Goal: Task Accomplishment & Management: Use online tool/utility

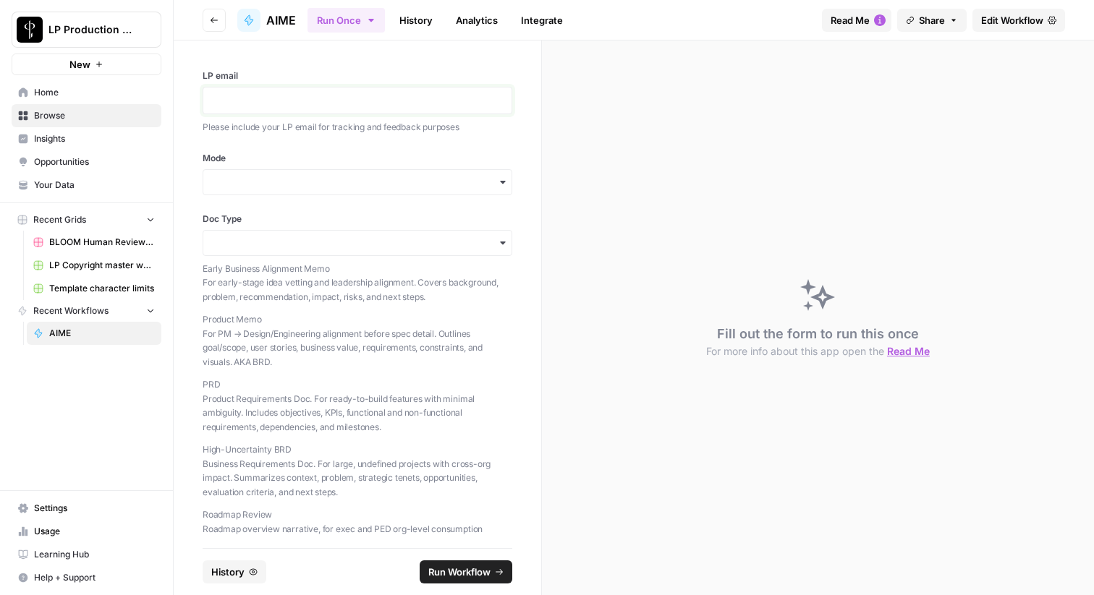
click at [300, 101] on p at bounding box center [357, 100] width 291 height 14
click at [318, 191] on div "button" at bounding box center [358, 182] width 310 height 26
click at [273, 270] on div "Both" at bounding box center [357, 276] width 308 height 27
click at [298, 239] on input "Doc Type" at bounding box center [357, 243] width 291 height 14
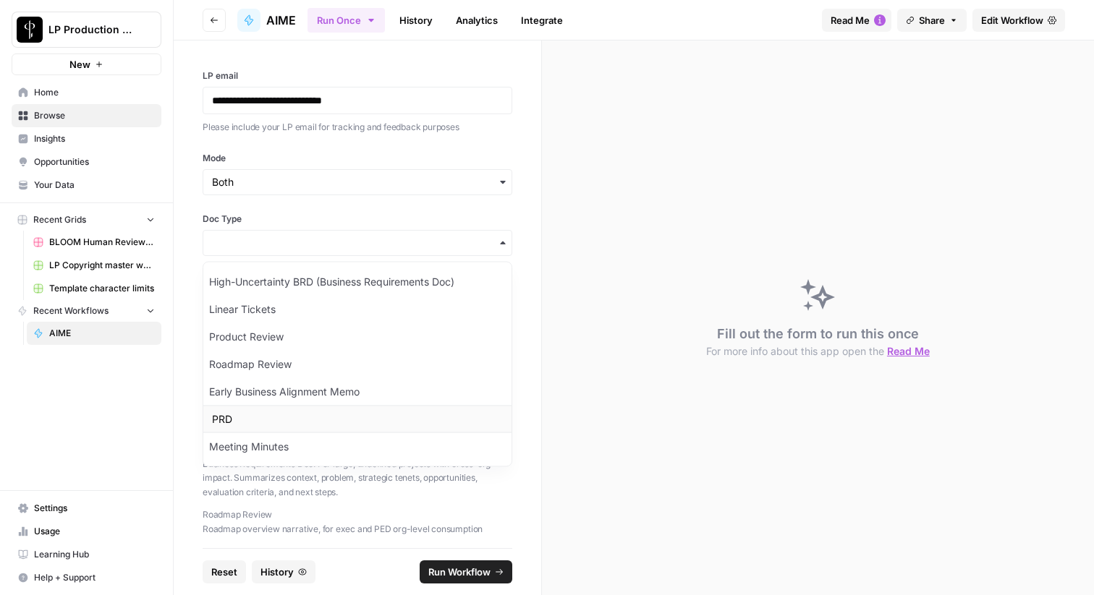
click at [252, 413] on div "PRD" at bounding box center [357, 419] width 308 height 27
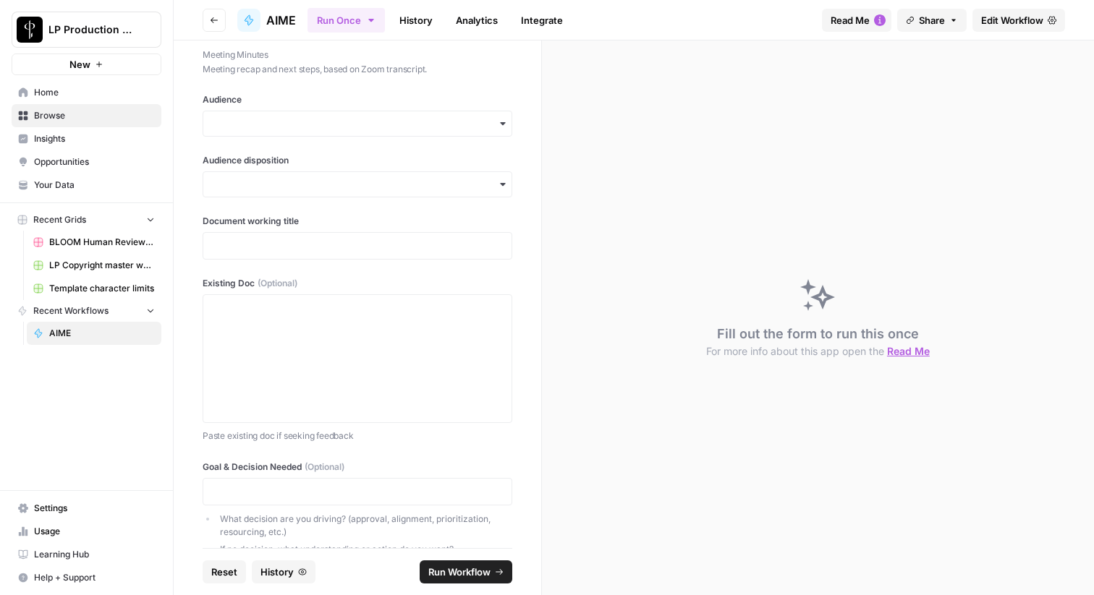
scroll to position [625, 0]
click at [344, 124] on input "Audience" at bounding box center [357, 126] width 291 height 14
click at [323, 163] on div "Execs" at bounding box center [357, 164] width 308 height 27
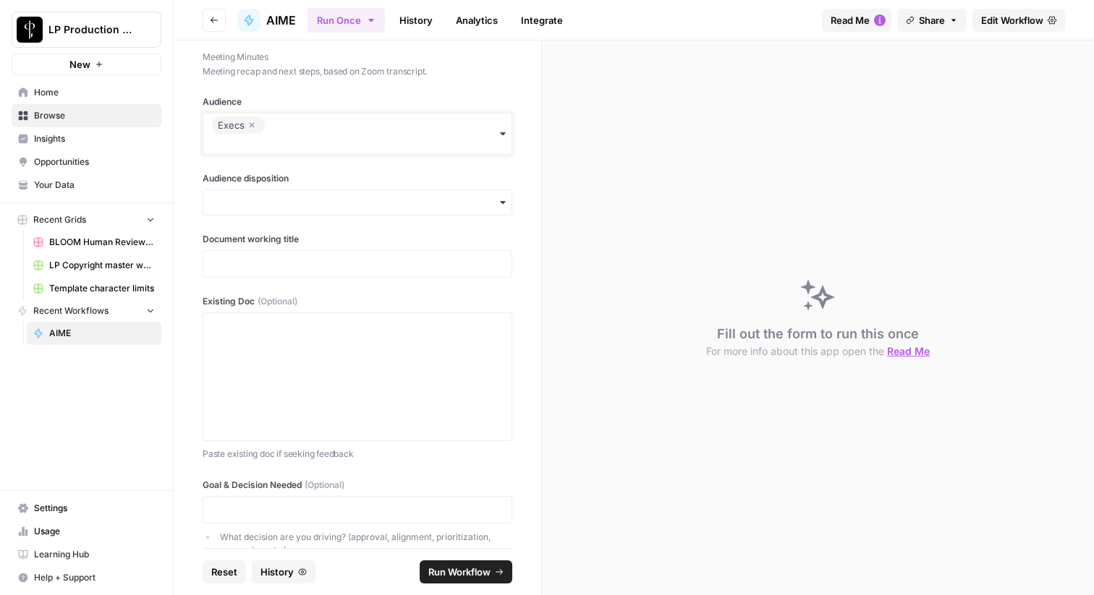
click at [341, 140] on input "Audience" at bounding box center [357, 144] width 291 height 14
click at [326, 208] on div "Design" at bounding box center [357, 208] width 308 height 27
click at [361, 140] on input "Audience" at bounding box center [357, 144] width 291 height 14
click at [323, 263] on div "Product" at bounding box center [357, 263] width 308 height 27
click at [361, 204] on input "Audience disposition" at bounding box center [357, 202] width 291 height 14
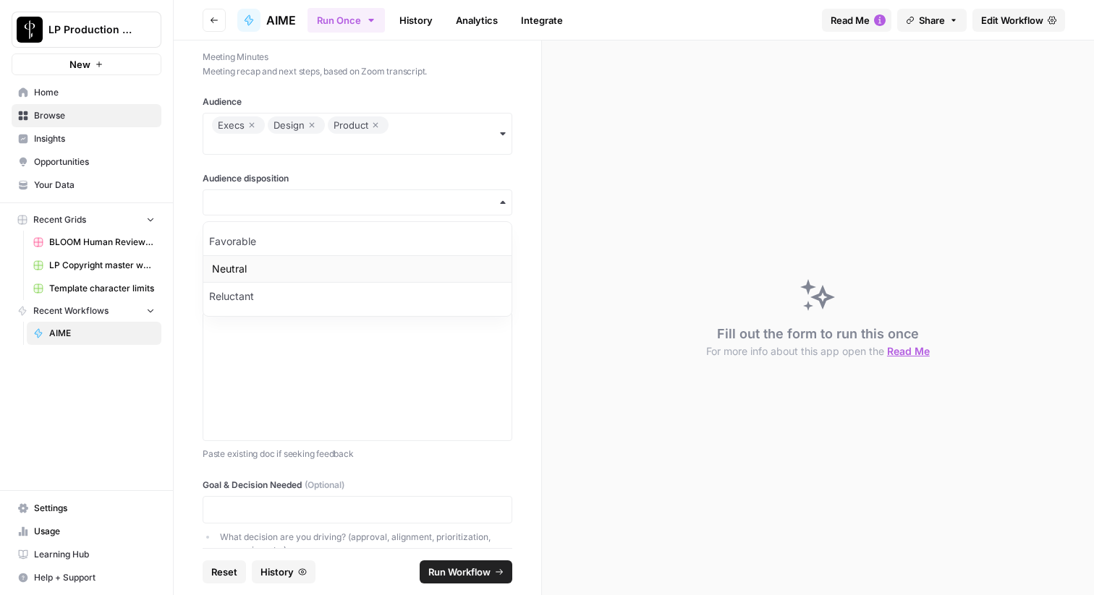
click at [348, 262] on div "Neutral" at bounding box center [357, 268] width 308 height 27
click at [353, 273] on div at bounding box center [358, 263] width 310 height 27
click at [346, 375] on div at bounding box center [357, 377] width 291 height 116
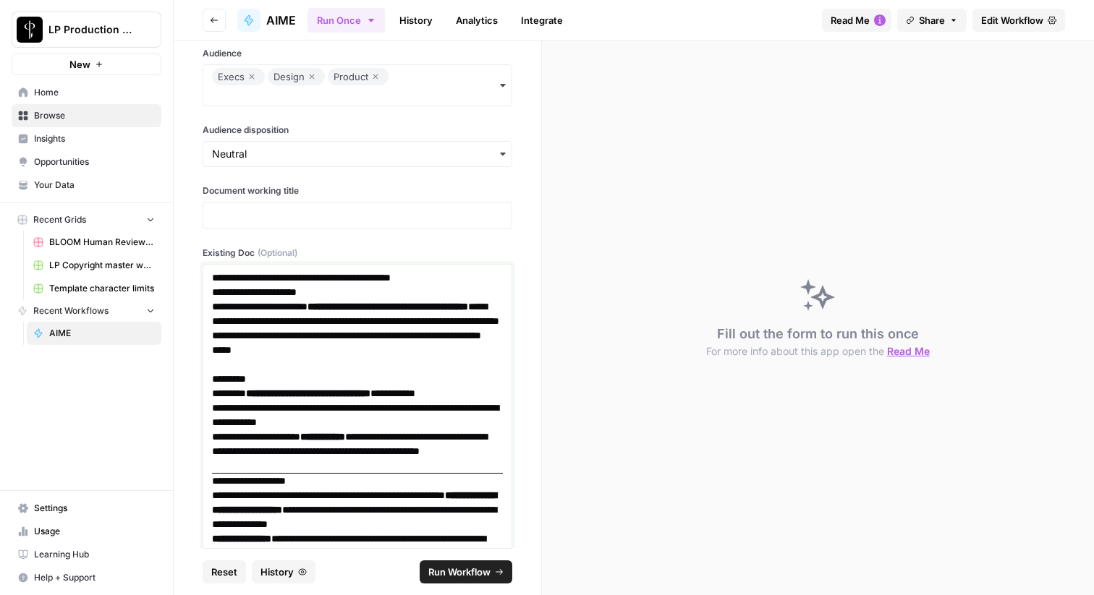
scroll to position [672, 0]
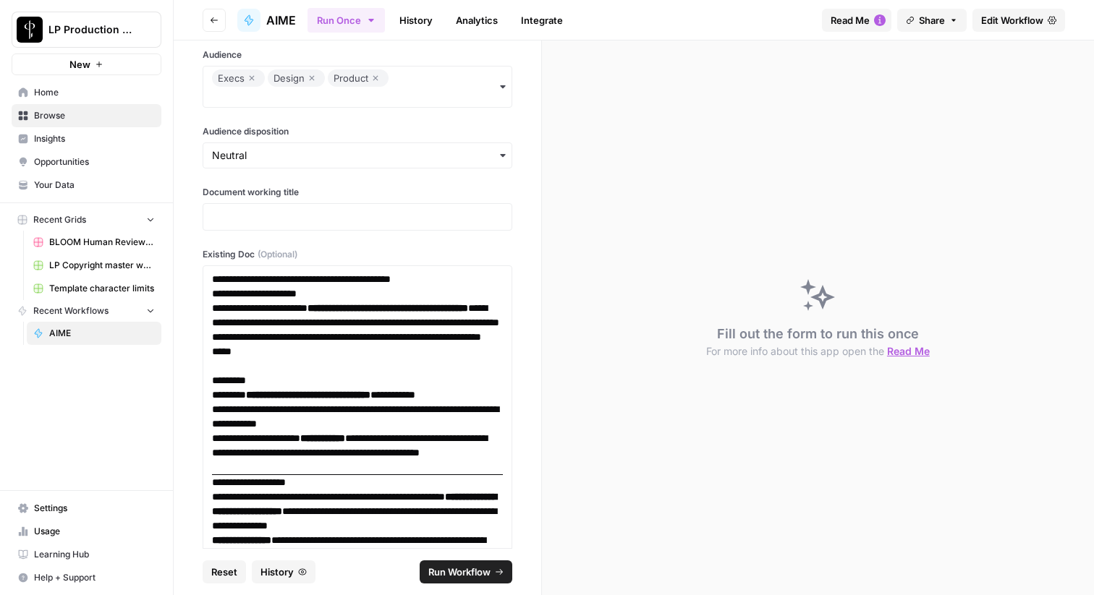
click at [357, 227] on div at bounding box center [358, 216] width 310 height 27
click at [359, 226] on div at bounding box center [358, 216] width 310 height 27
click at [365, 223] on div at bounding box center [358, 216] width 310 height 27
click at [435, 203] on div at bounding box center [358, 216] width 310 height 27
click at [436, 208] on div at bounding box center [358, 216] width 310 height 27
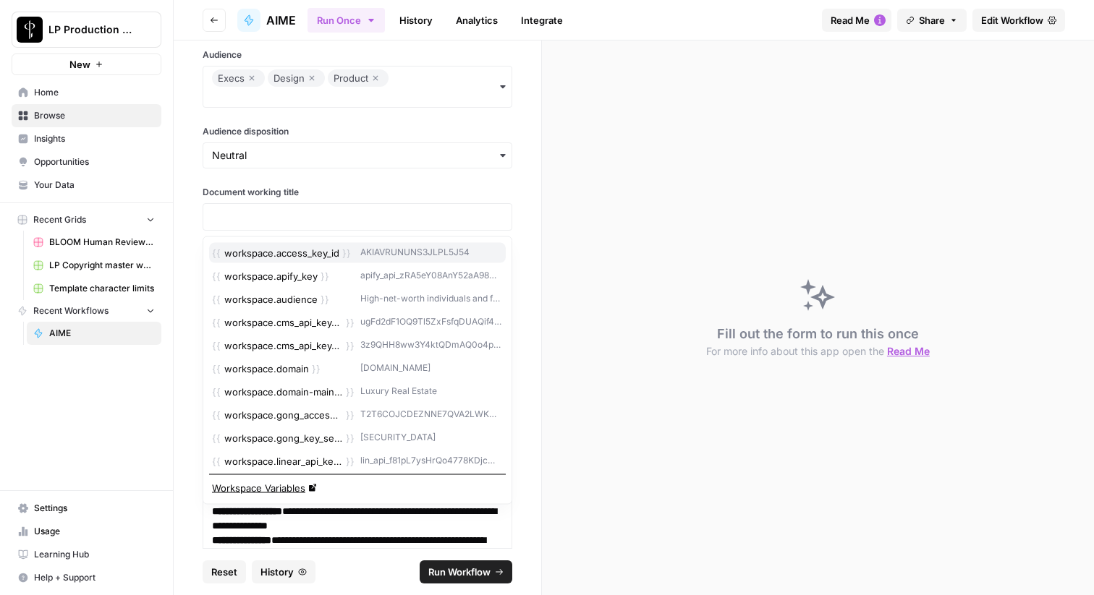
click at [500, 218] on icon "button" at bounding box center [500, 218] width 12 height 12
click at [472, 214] on p at bounding box center [357, 217] width 291 height 14
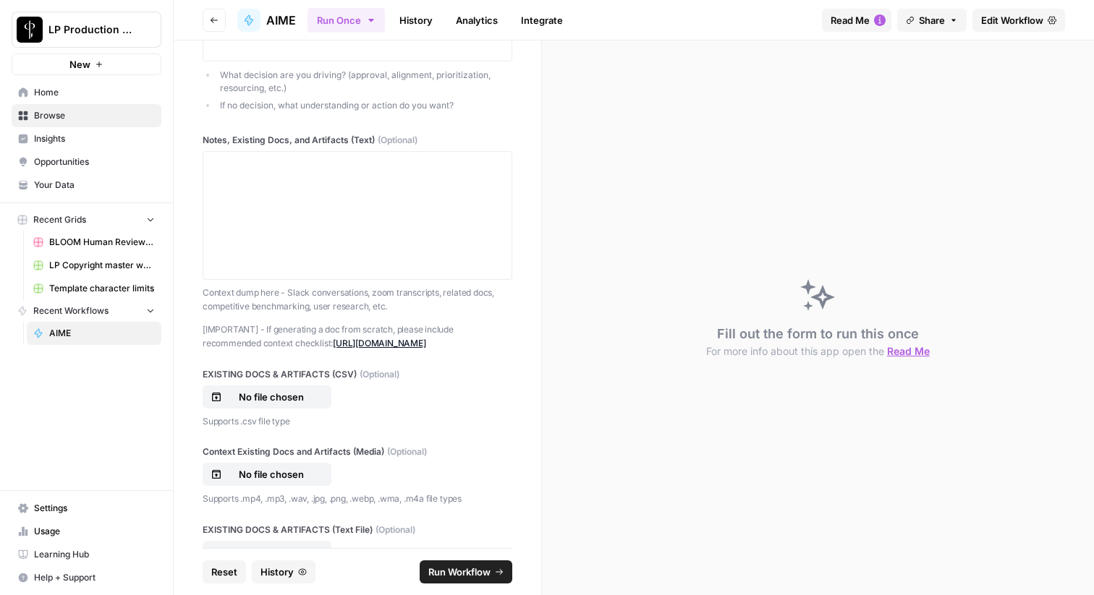
scroll to position [3405, 0]
click at [422, 176] on div at bounding box center [357, 219] width 291 height 116
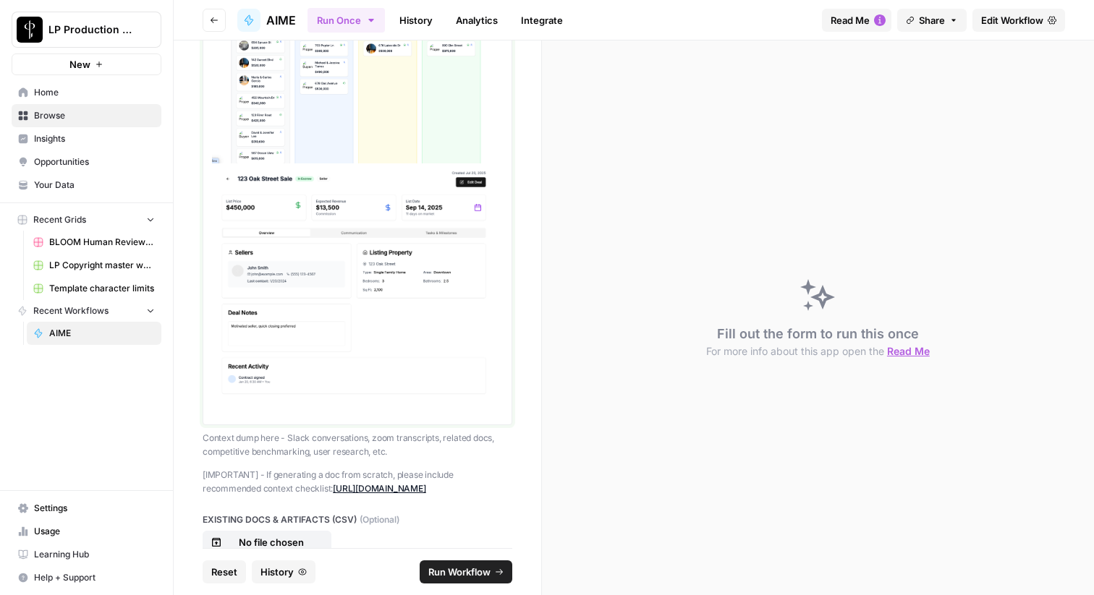
scroll to position [3807, 0]
click at [480, 569] on span "Run Workflow" at bounding box center [459, 572] width 62 height 14
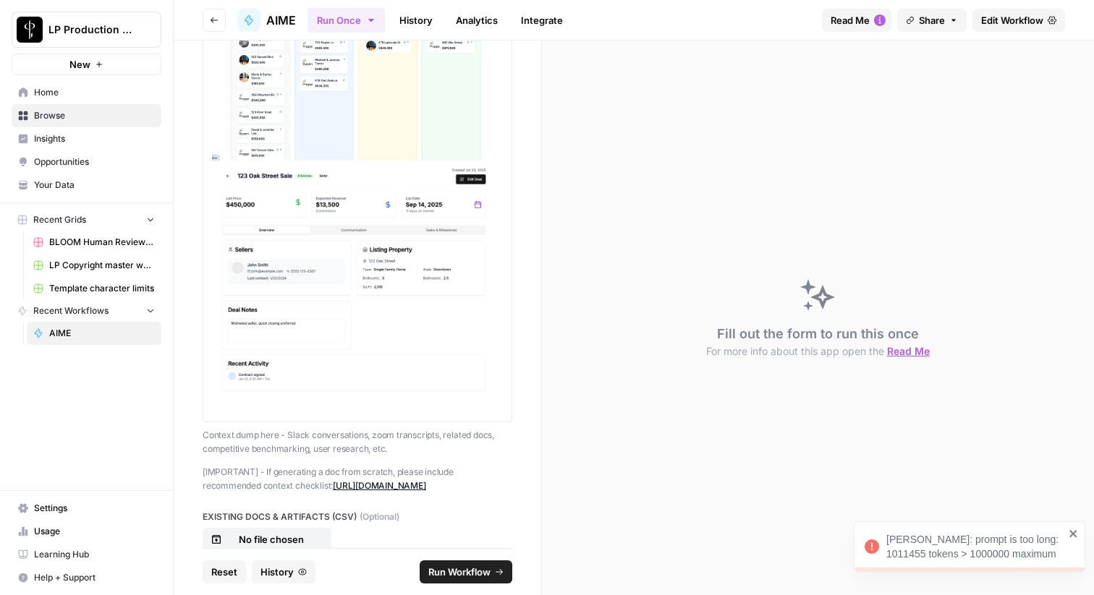
click at [1073, 534] on icon "close" at bounding box center [1072, 533] width 7 height 7
click at [453, 367] on img at bounding box center [357, 281] width 291 height 241
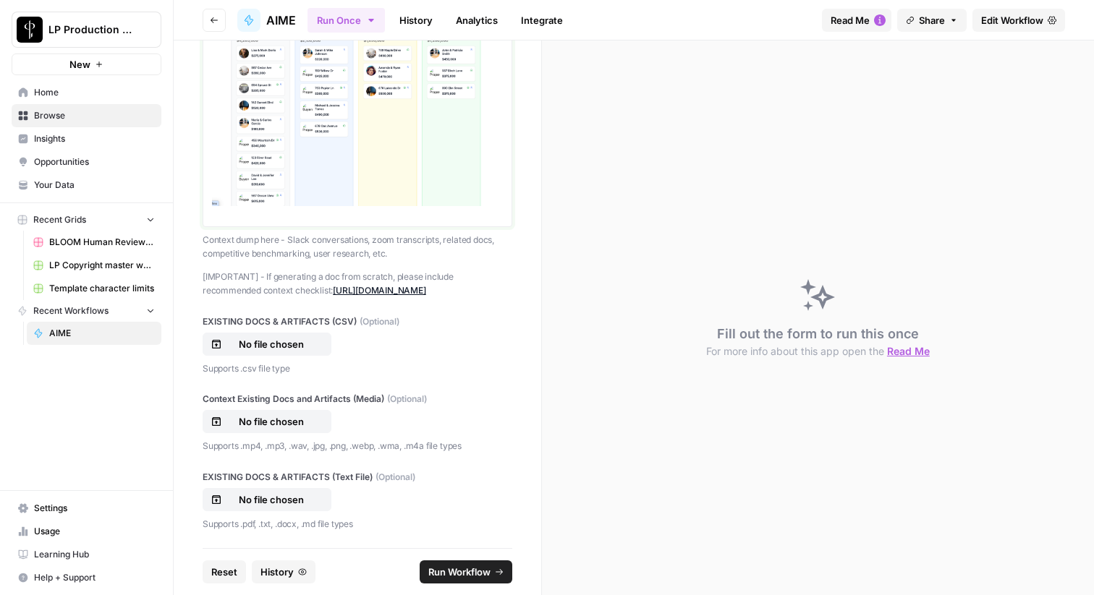
scroll to position [3776, 0]
click at [477, 565] on span "Run Workflow" at bounding box center [459, 572] width 62 height 14
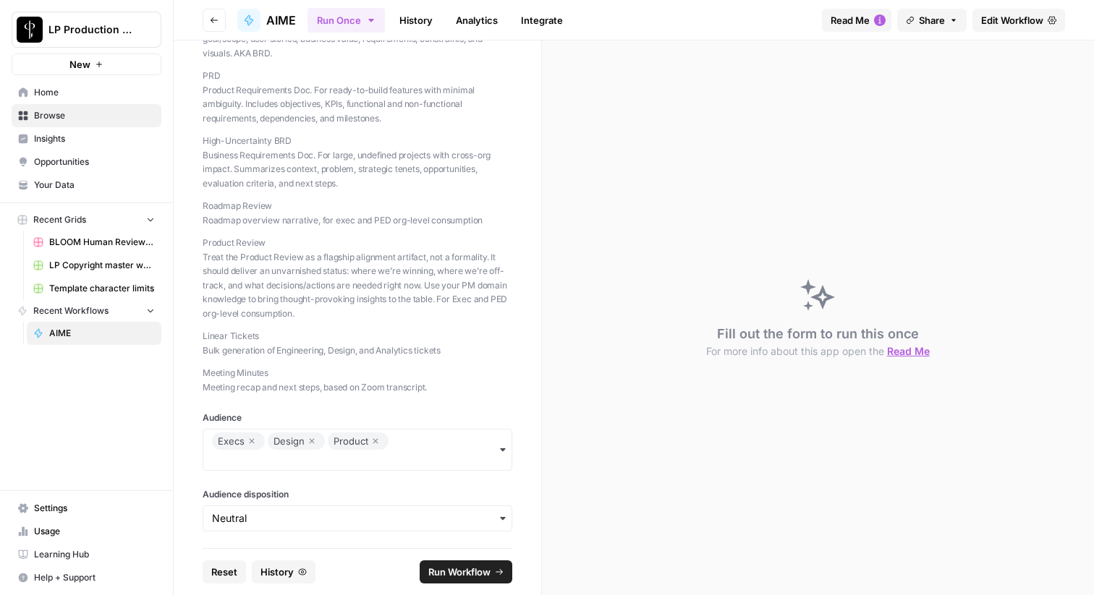
scroll to position [579, 0]
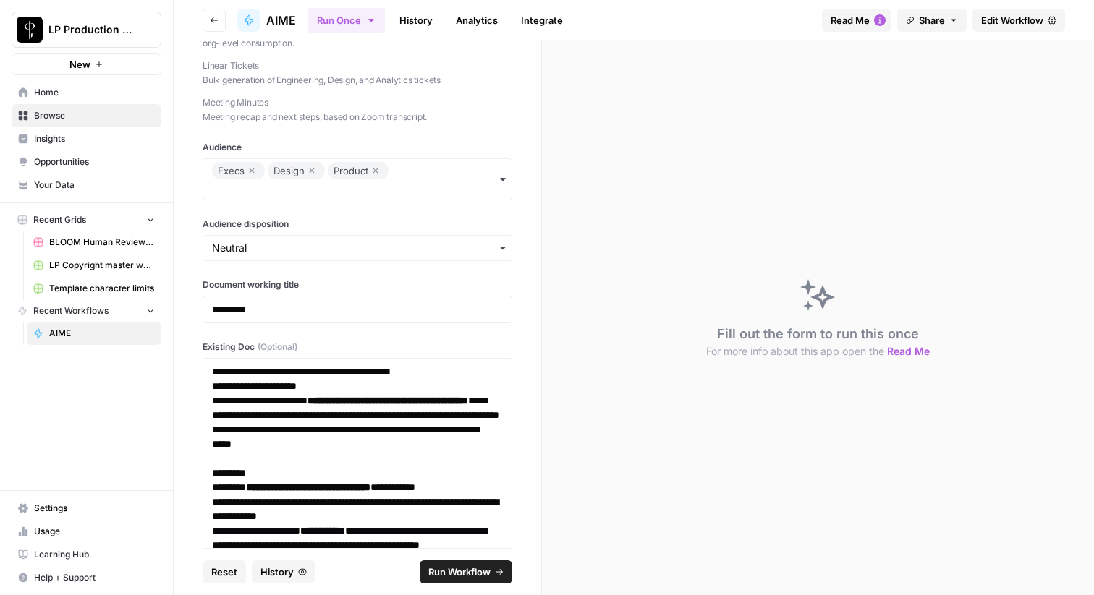
click at [455, 572] on span "Run Workflow" at bounding box center [459, 572] width 62 height 14
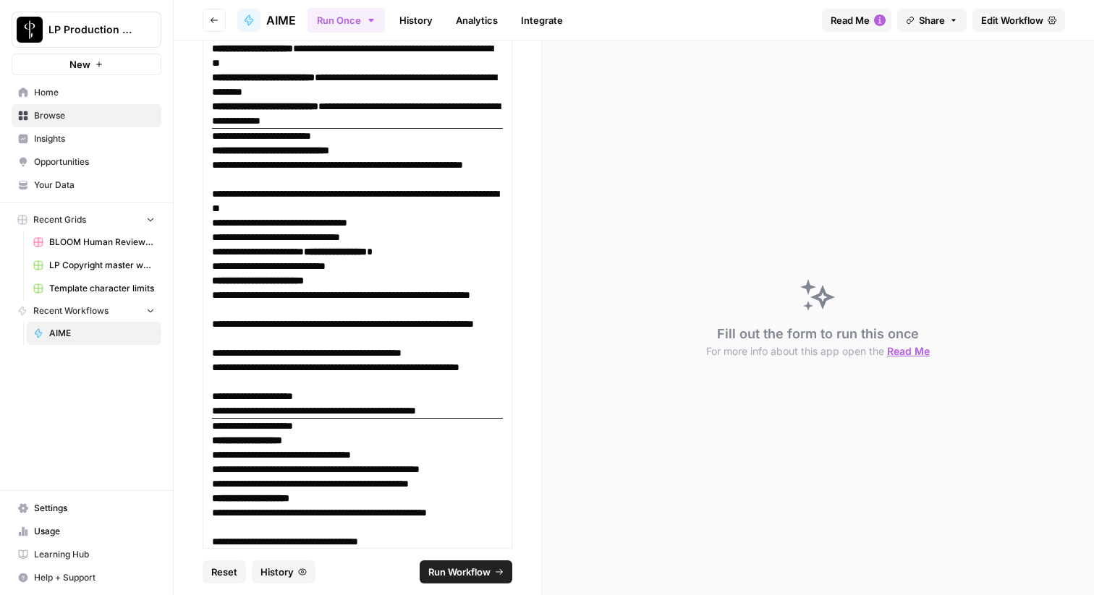
scroll to position [2533, 0]
